Goal: Information Seeking & Learning: Learn about a topic

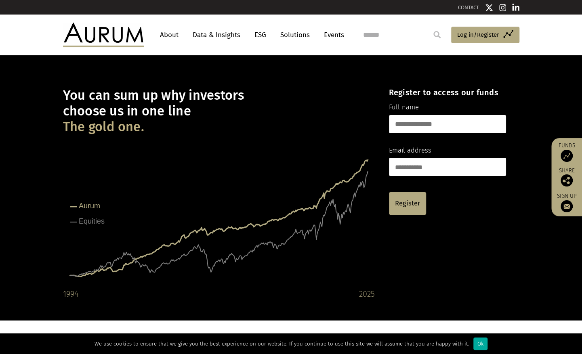
click at [218, 35] on link "Data & Insights" at bounding box center [216, 34] width 56 height 15
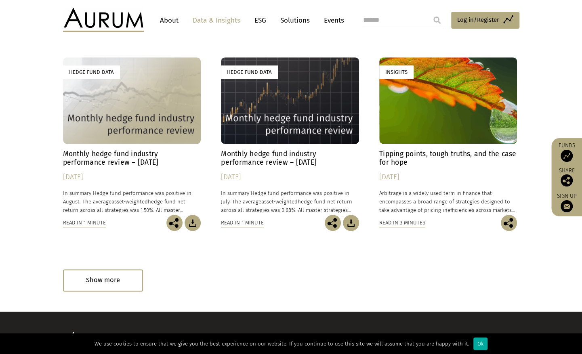
scroll to position [444, 0]
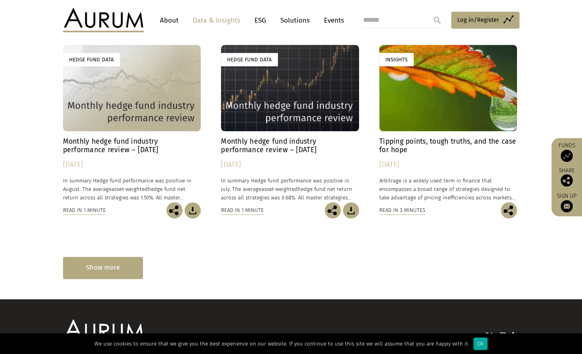
click at [100, 263] on div "Show more" at bounding box center [103, 268] width 80 height 22
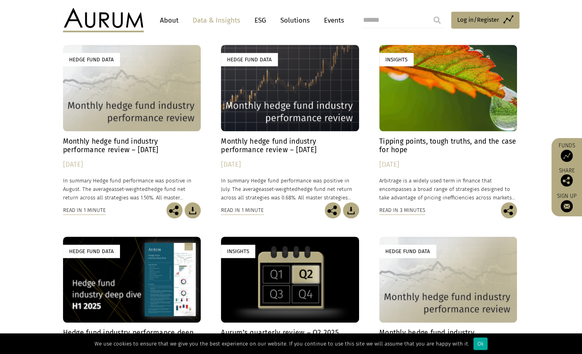
click at [121, 149] on h4 "Monthly hedge fund industry performance review – August 2025" at bounding box center [132, 145] width 138 height 17
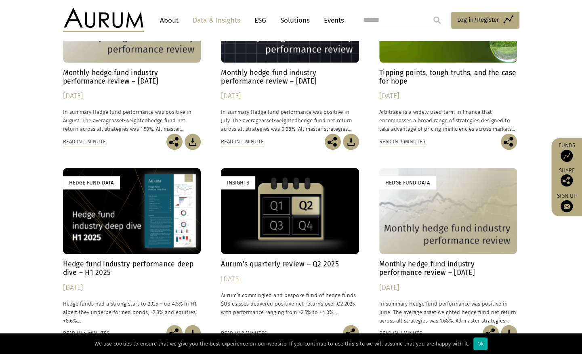
scroll to position [565, 0]
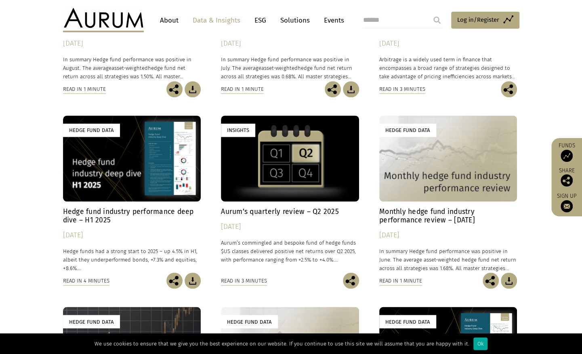
click at [99, 216] on h4 "Hedge fund industry performance deep dive – H1 2025" at bounding box center [132, 215] width 138 height 17
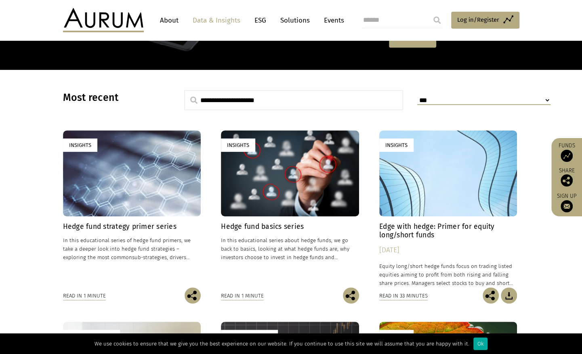
scroll to position [202, 0]
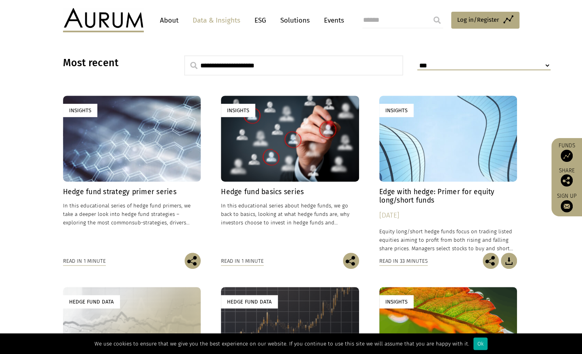
click at [421, 200] on h4 "Edge with hedge: Primer for equity long/short funds" at bounding box center [448, 196] width 138 height 17
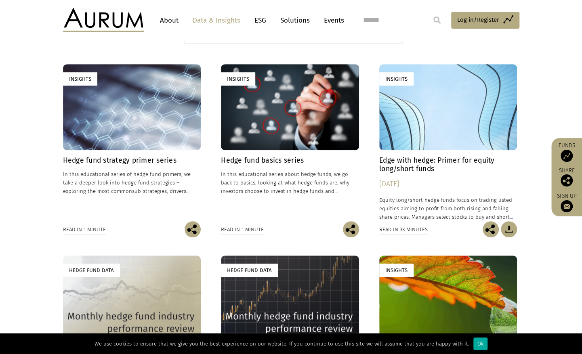
scroll to position [323, 0]
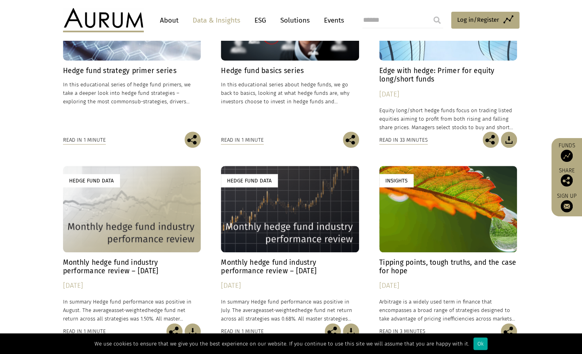
click at [143, 270] on h4 "Monthly hedge fund industry performance review – [DATE]" at bounding box center [132, 266] width 138 height 17
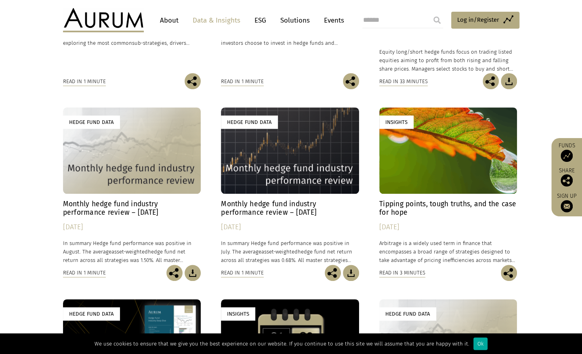
scroll to position [404, 0]
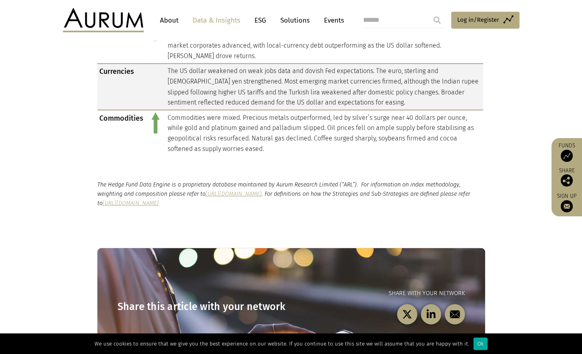
scroll to position [781, 0]
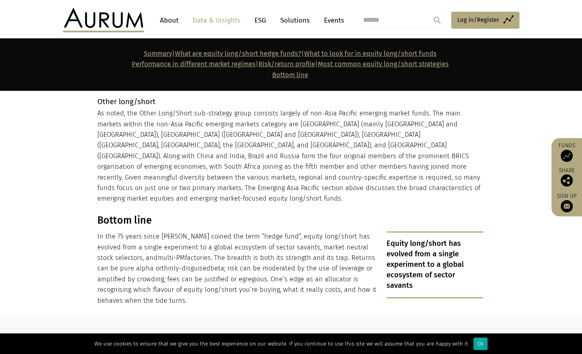
scroll to position [7207, 0]
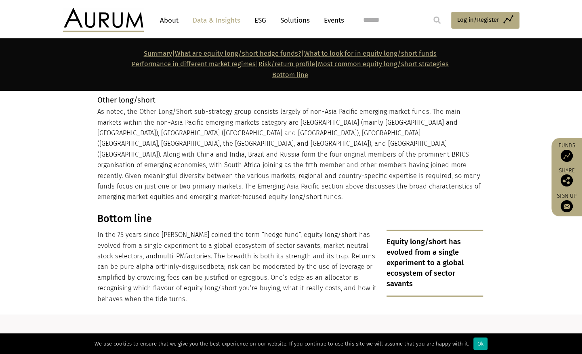
click at [461, 335] on link "here" at bounding box center [463, 341] width 21 height 12
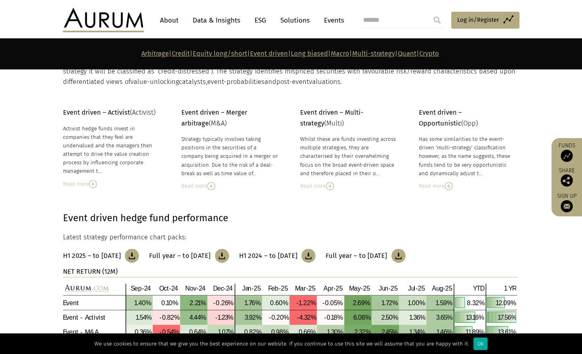
scroll to position [1814, 0]
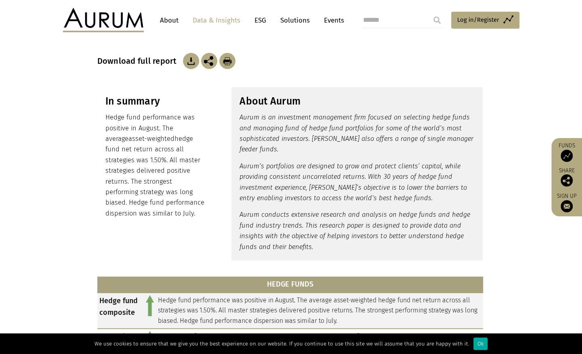
scroll to position [121, 0]
